Goal: Navigation & Orientation: Find specific page/section

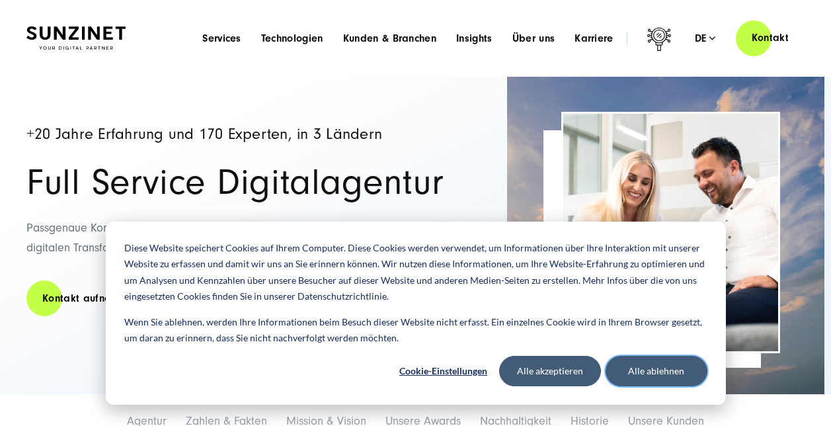
click at [630, 372] on button "Alle ablehnen" at bounding box center [657, 371] width 102 height 30
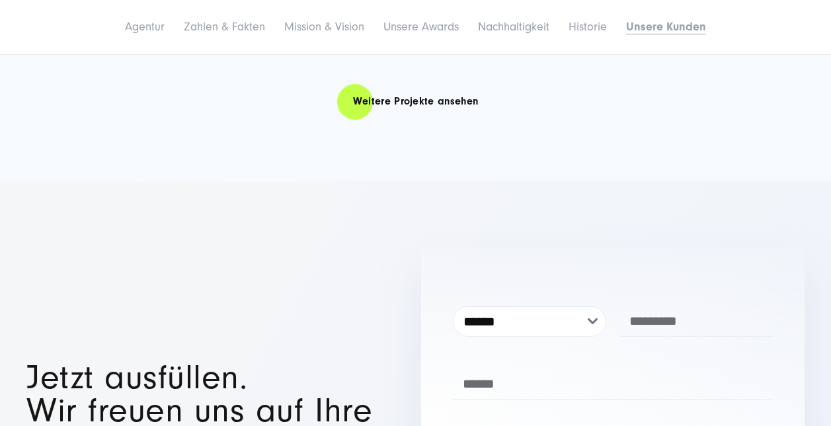
scroll to position [8706, 0]
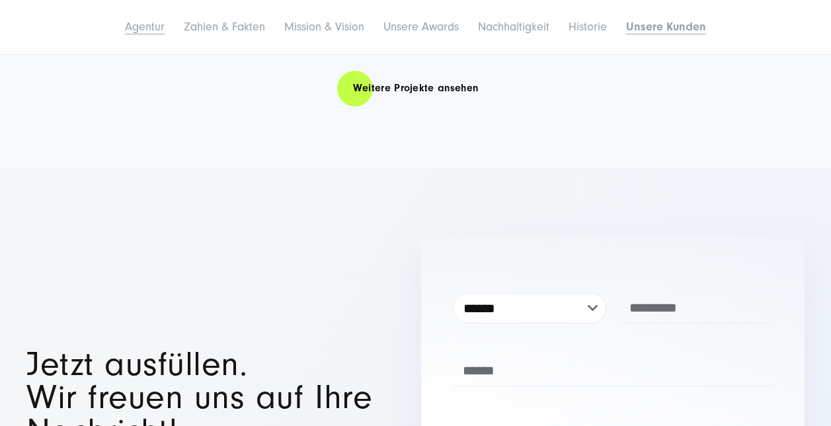
click at [153, 22] on link "Agentur" at bounding box center [145, 27] width 40 height 14
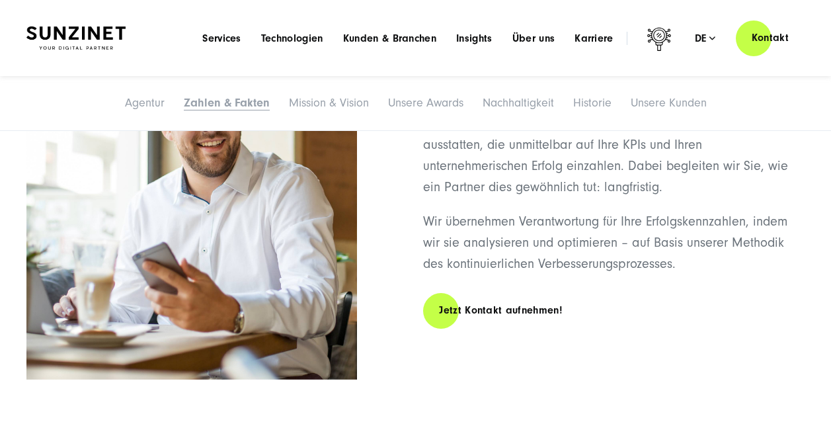
scroll to position [318, 0]
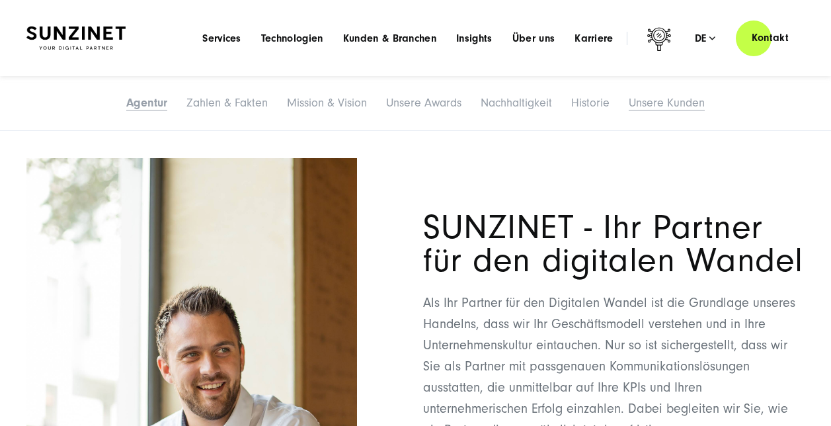
click at [643, 101] on link "Unsere Kunden" at bounding box center [667, 103] width 76 height 14
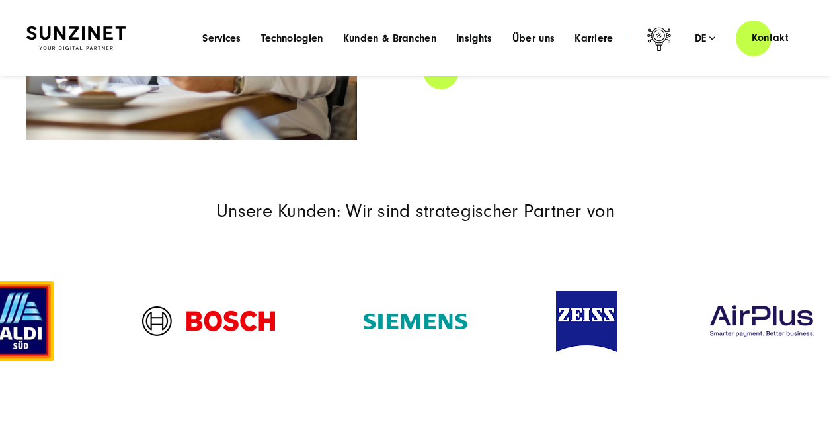
scroll to position [0, 0]
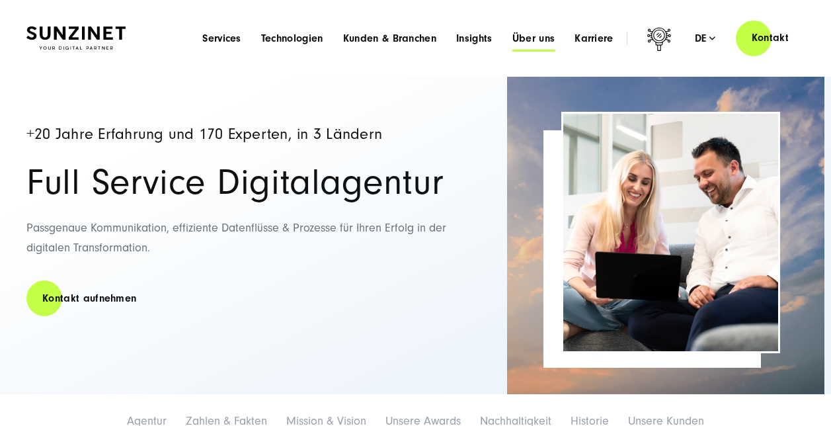
click at [536, 38] on span "Über uns" at bounding box center [533, 38] width 43 height 13
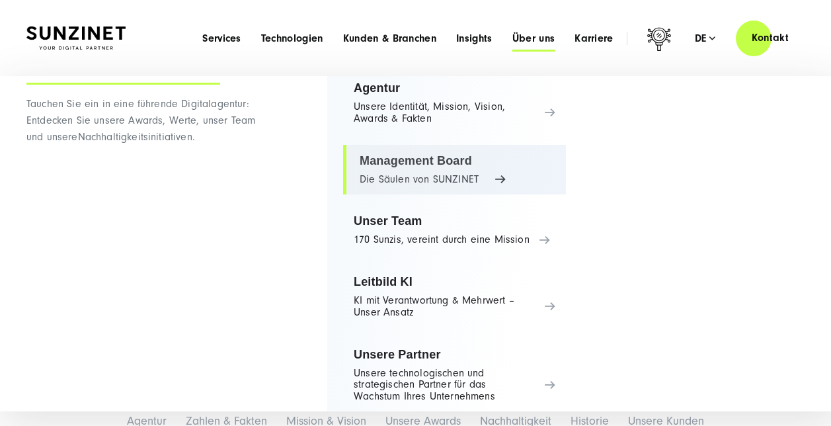
scroll to position [60, 0]
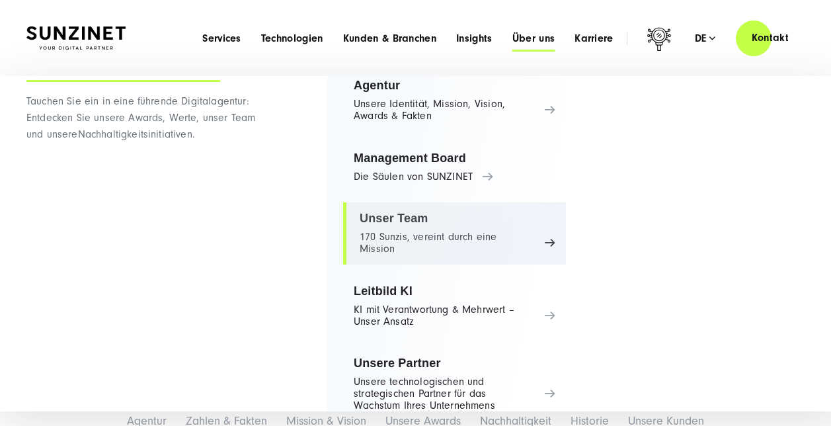
click at [499, 227] on link "Unser Team 170 Sunzis, vereint durch eine Mission" at bounding box center [454, 233] width 223 height 62
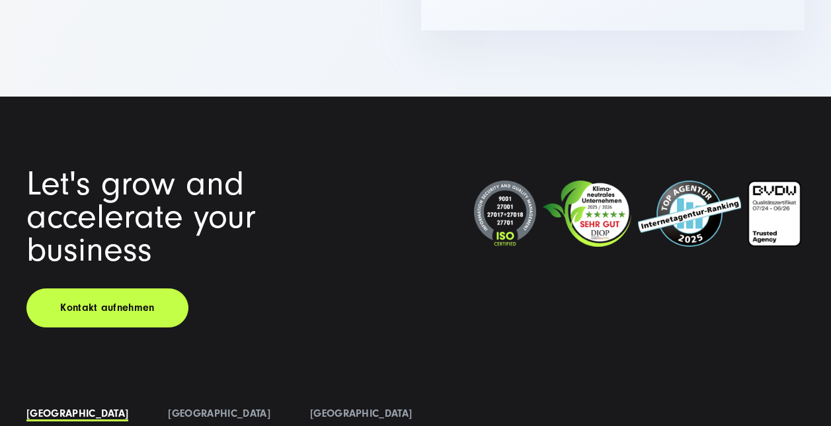
scroll to position [16386, 0]
